Goal: Information Seeking & Learning: Check status

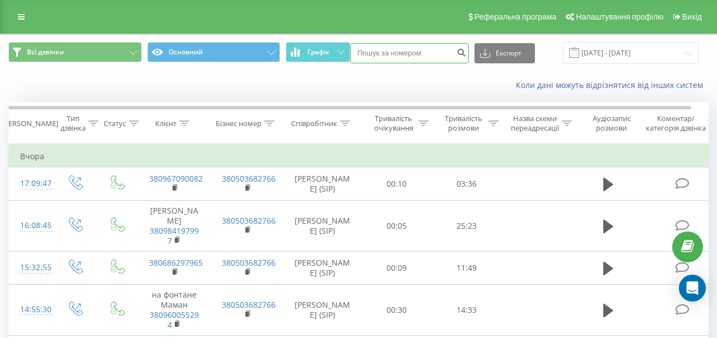
click at [425, 57] on input at bounding box center [409, 53] width 119 height 20
click at [408, 54] on input at bounding box center [409, 53] width 119 height 20
paste input "[PHONE_NUMBER]"
type input "[PHONE_NUMBER]"
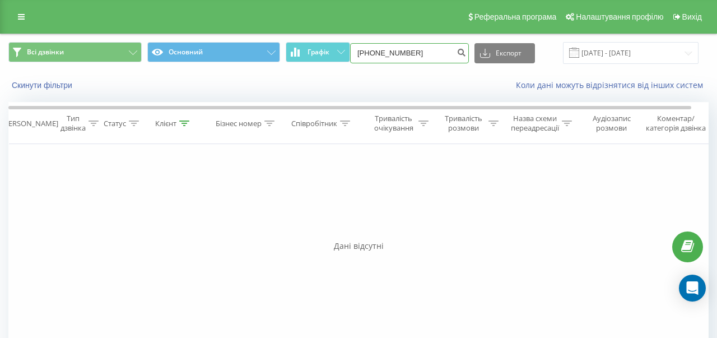
click at [424, 53] on input "[PHONE_NUMBER]" at bounding box center [409, 53] width 119 height 20
click at [385, 53] on input "[PHONE_NUMBER]" at bounding box center [409, 53] width 119 height 20
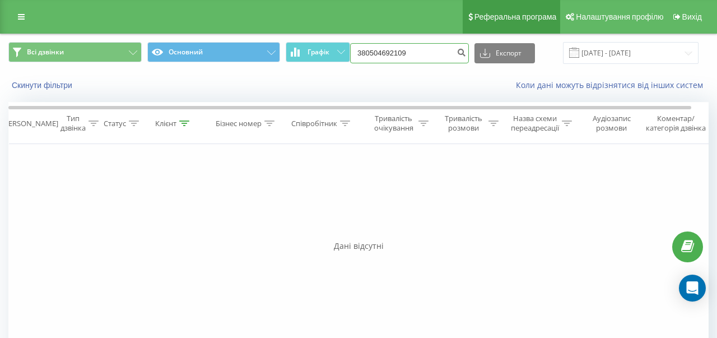
type input "380504692109"
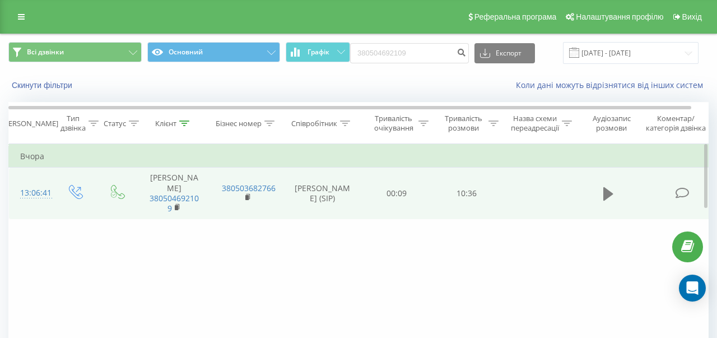
click at [607, 187] on icon at bounding box center [608, 193] width 10 height 13
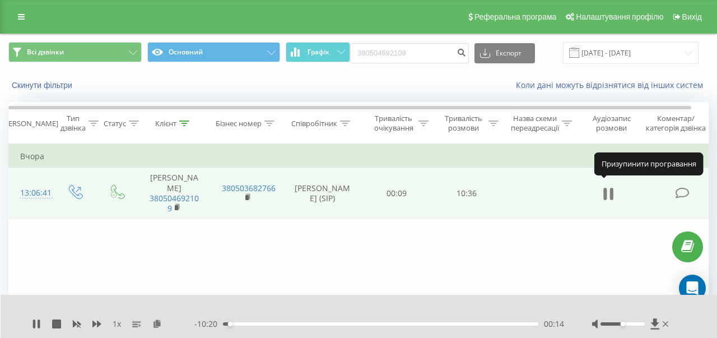
click at [605, 188] on icon at bounding box center [604, 194] width 3 height 12
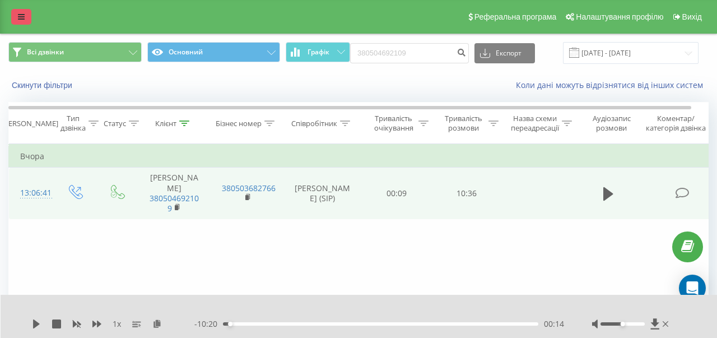
click at [16, 15] on link at bounding box center [21, 17] width 20 height 16
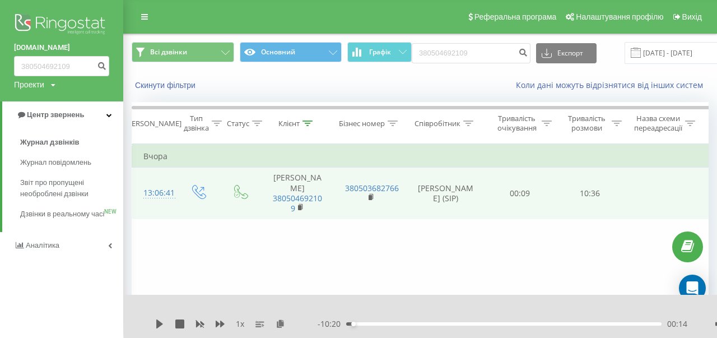
click at [236, 17] on div "Реферальна програма Налаштування профілю Вихід" at bounding box center [358, 17] width 717 height 34
click at [141, 22] on link at bounding box center [144, 17] width 20 height 16
